Goal: Task Accomplishment & Management: Manage account settings

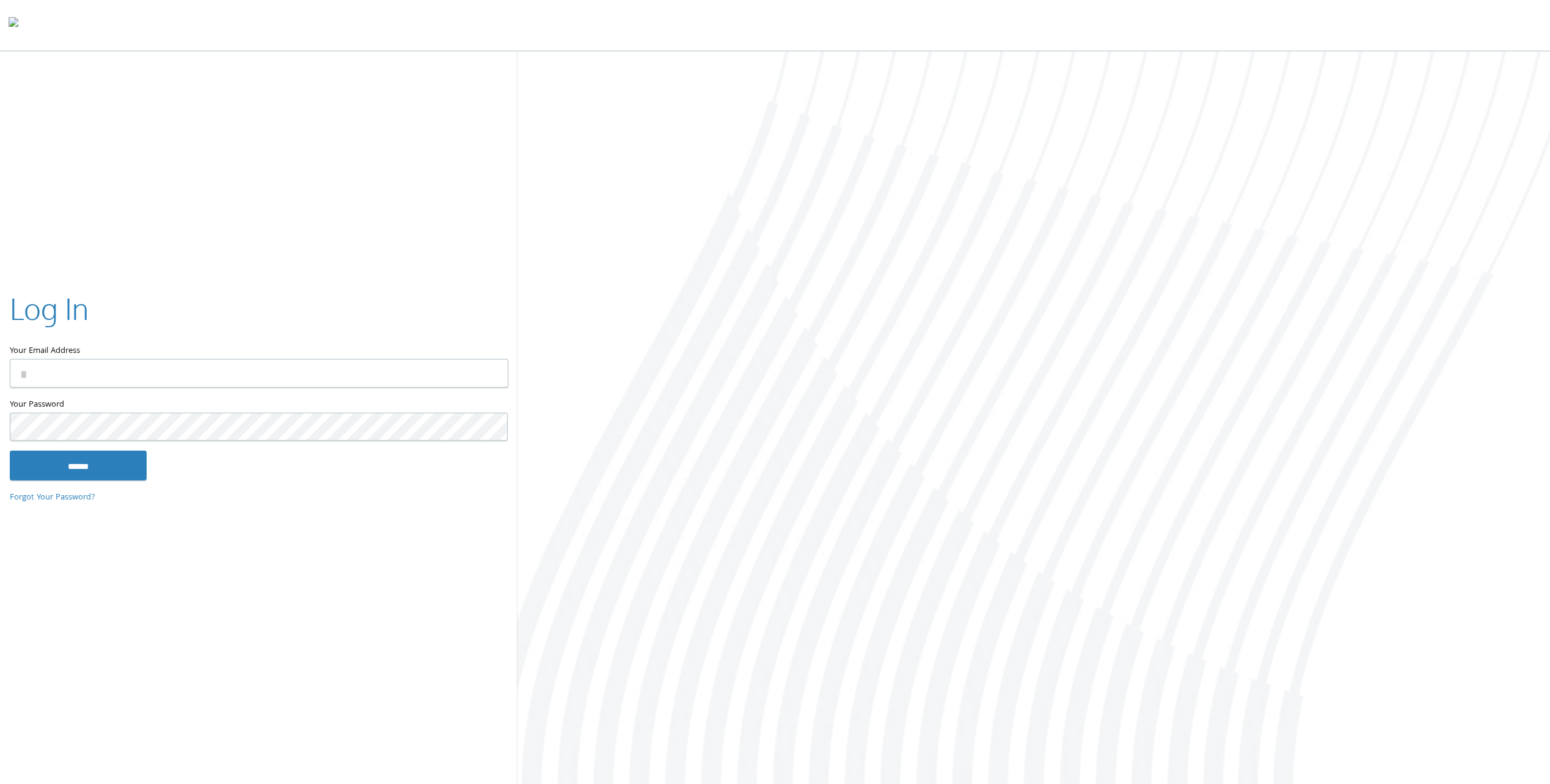
type input "**********"
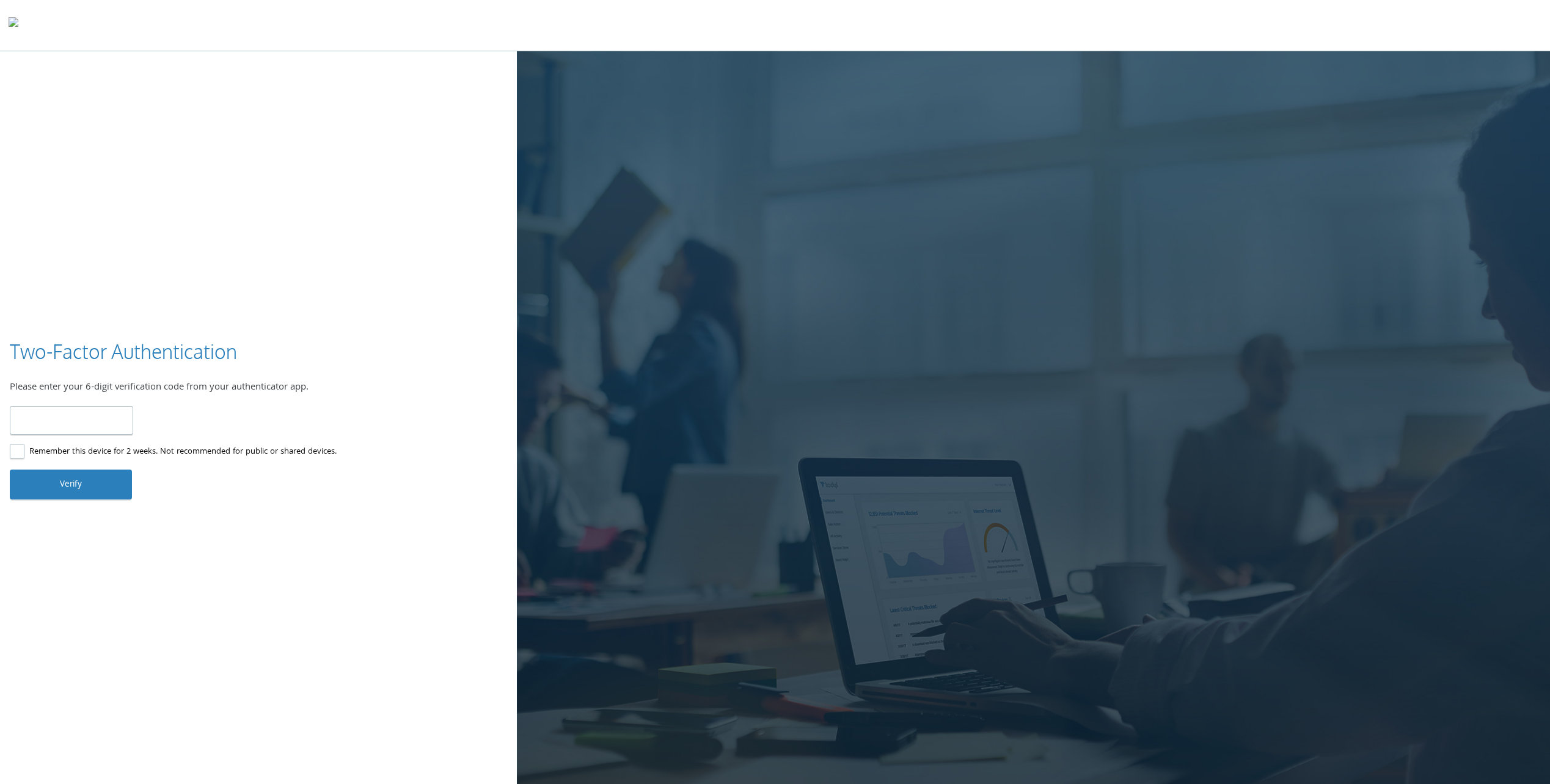
click at [71, 418] on input "number" at bounding box center [72, 420] width 124 height 29
type input "******"
click at [107, 481] on button "Verify" at bounding box center [71, 485] width 122 height 30
